Goal: Find specific page/section: Find specific page/section

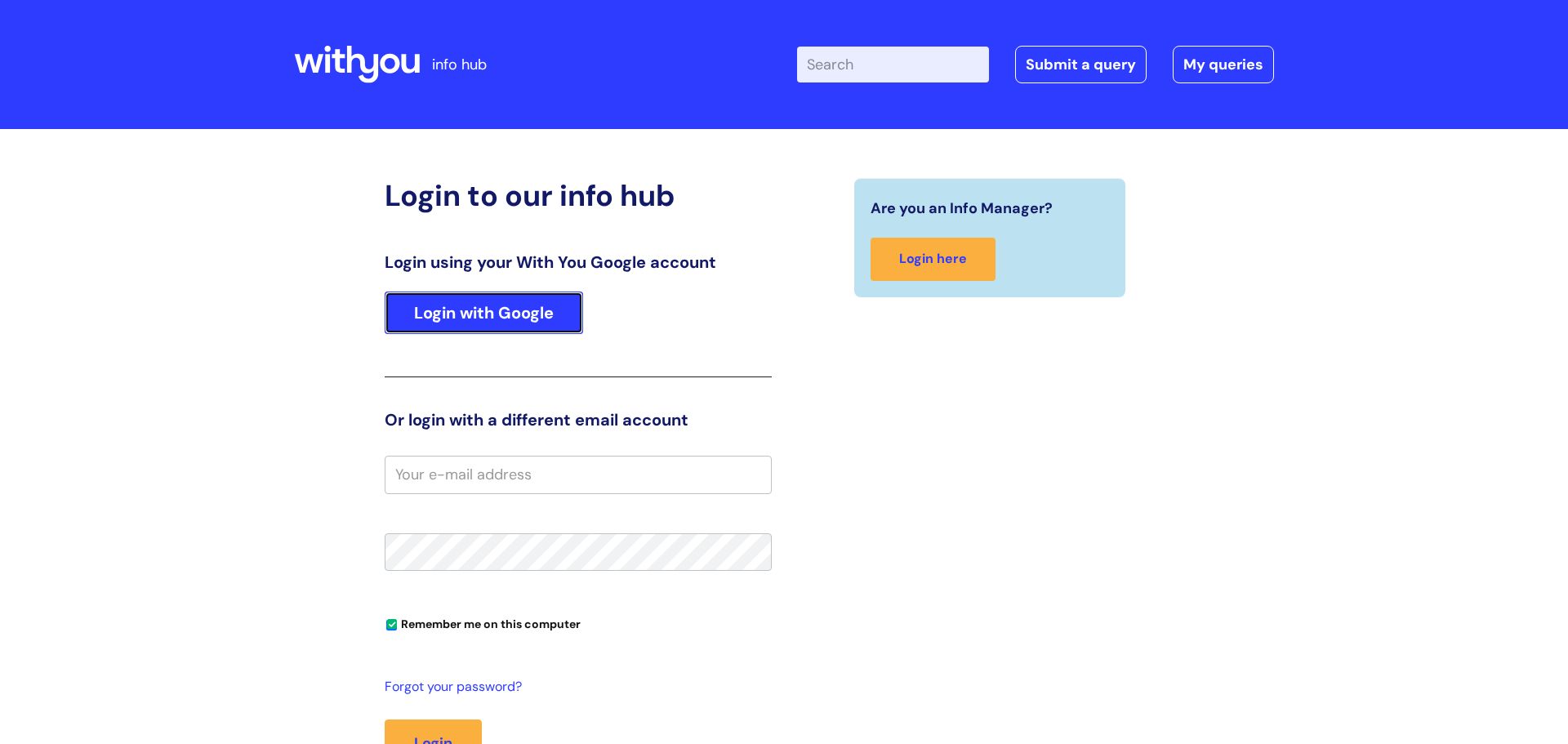
click at [524, 321] on link "Login with Google" at bounding box center [484, 313] width 198 height 43
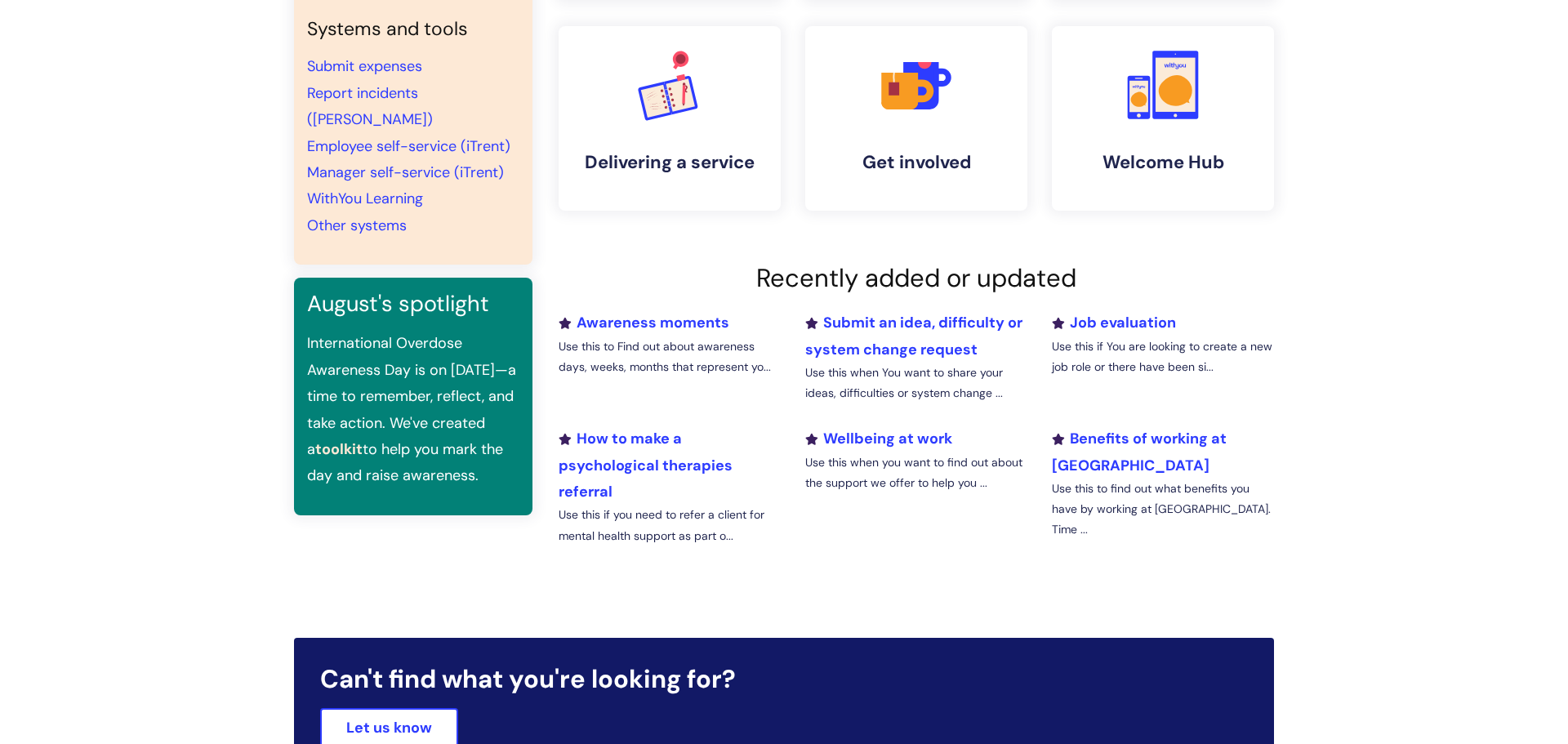
scroll to position [369, 0]
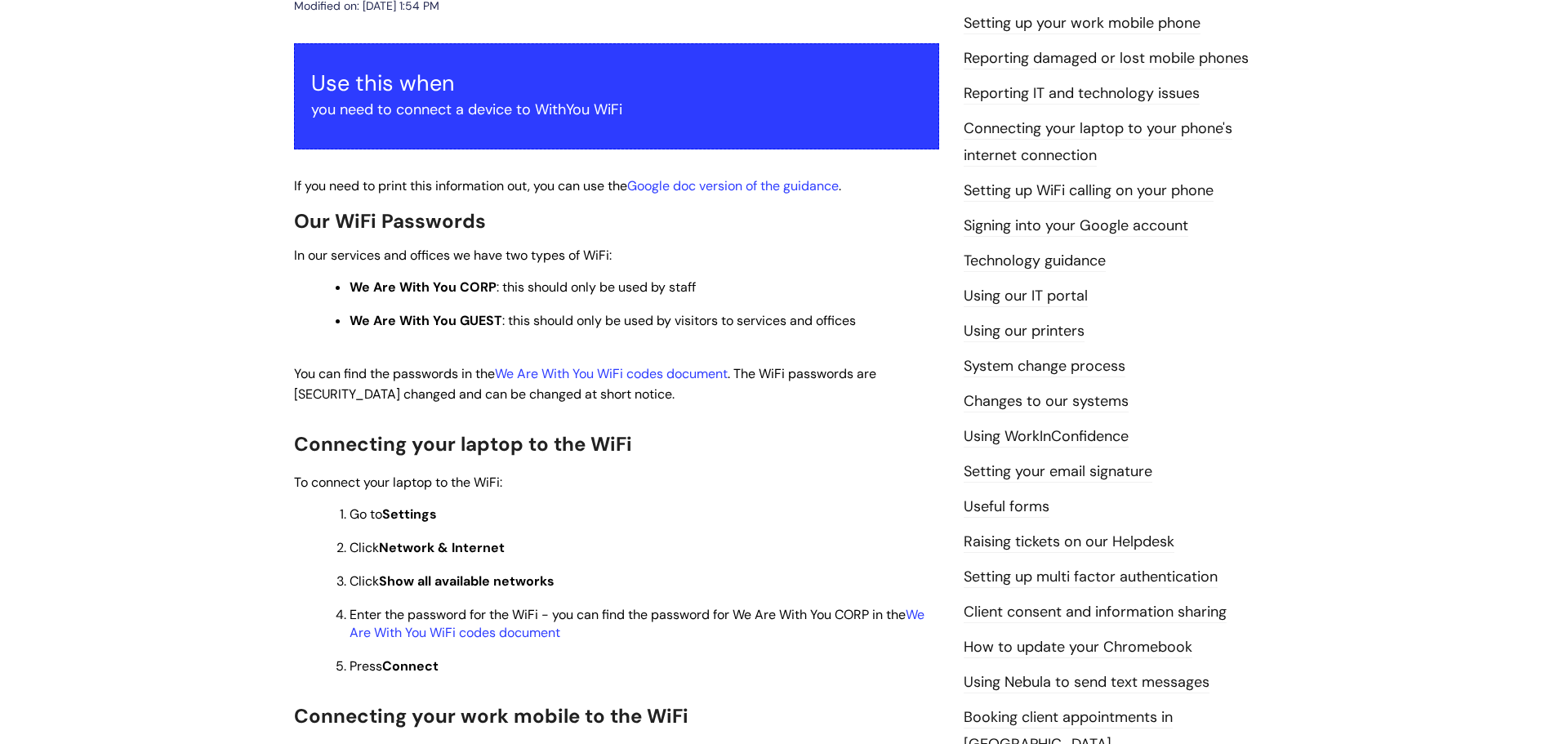
scroll to position [266, 0]
click at [655, 373] on link "We Are With You WiFi codes document" at bounding box center [610, 373] width 232 height 17
